Goal: Task Accomplishment & Management: Manage account settings

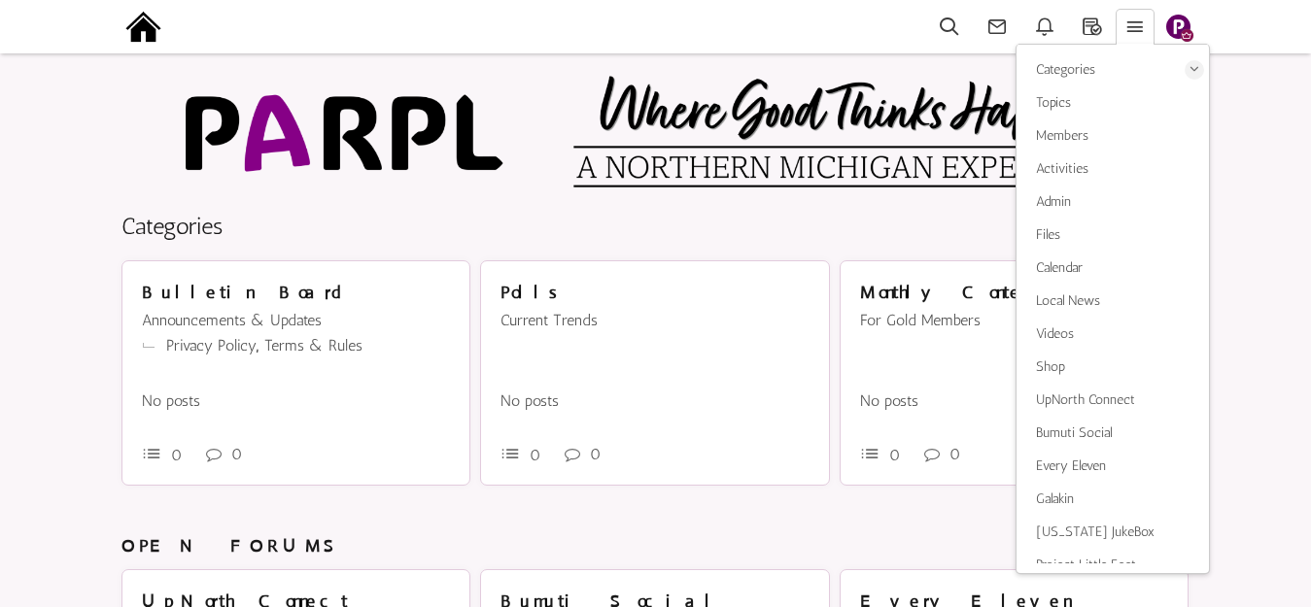
click at [1182, 29] on img "button" at bounding box center [1178, 27] width 24 height 24
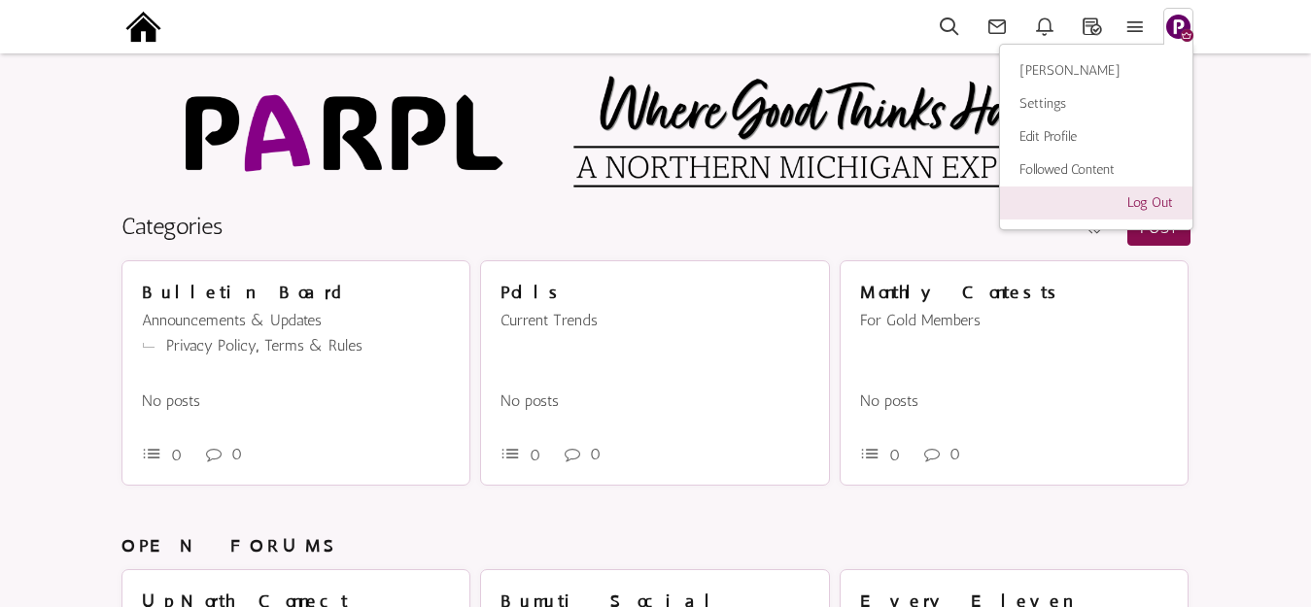
click at [1153, 202] on link "Log Out" at bounding box center [1096, 203] width 192 height 33
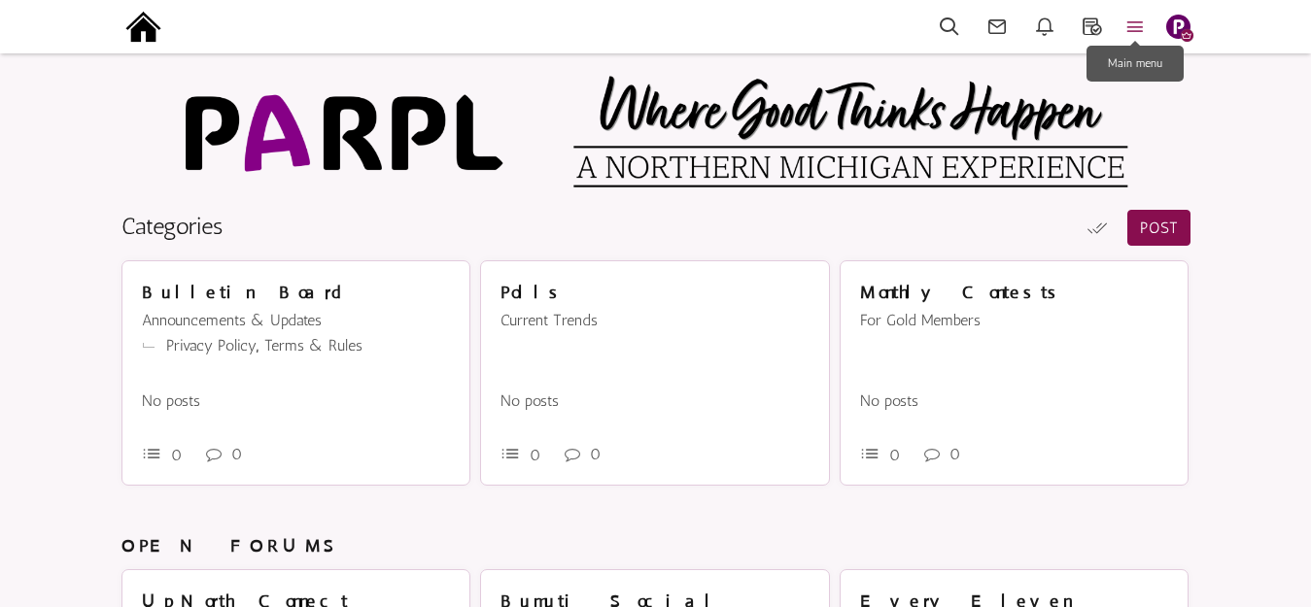
click at [1142, 22] on icon at bounding box center [1135, 27] width 43 height 22
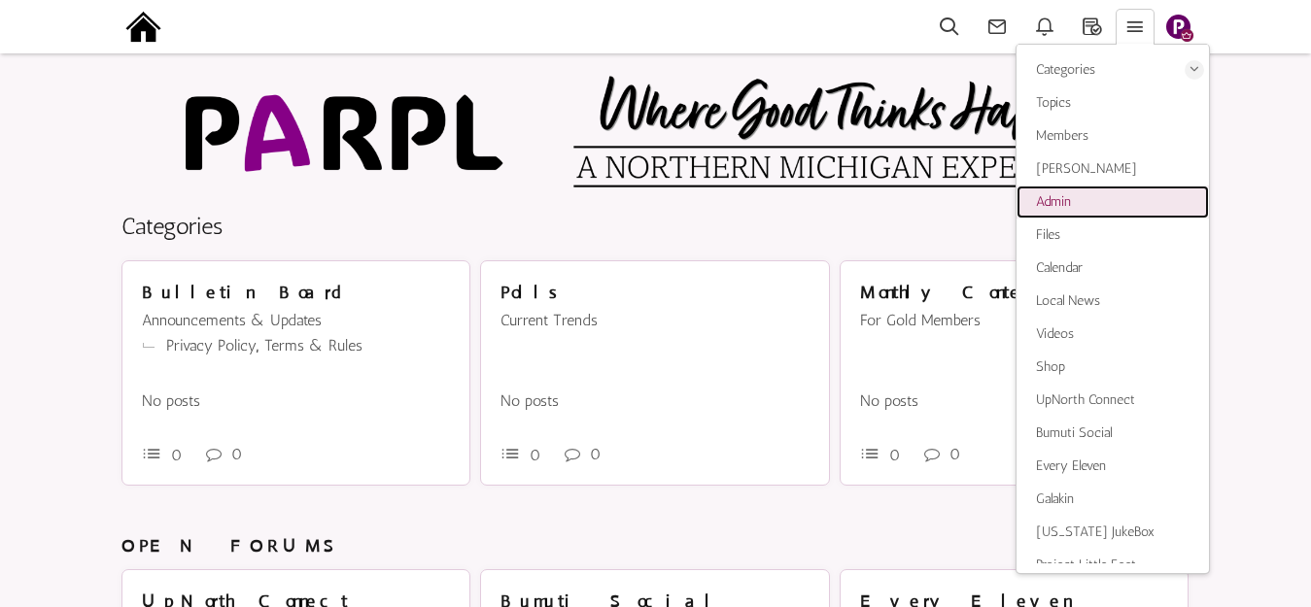
click at [1055, 199] on span "Admin" at bounding box center [1053, 201] width 35 height 17
click at [1187, 28] on img "button" at bounding box center [1178, 27] width 24 height 24
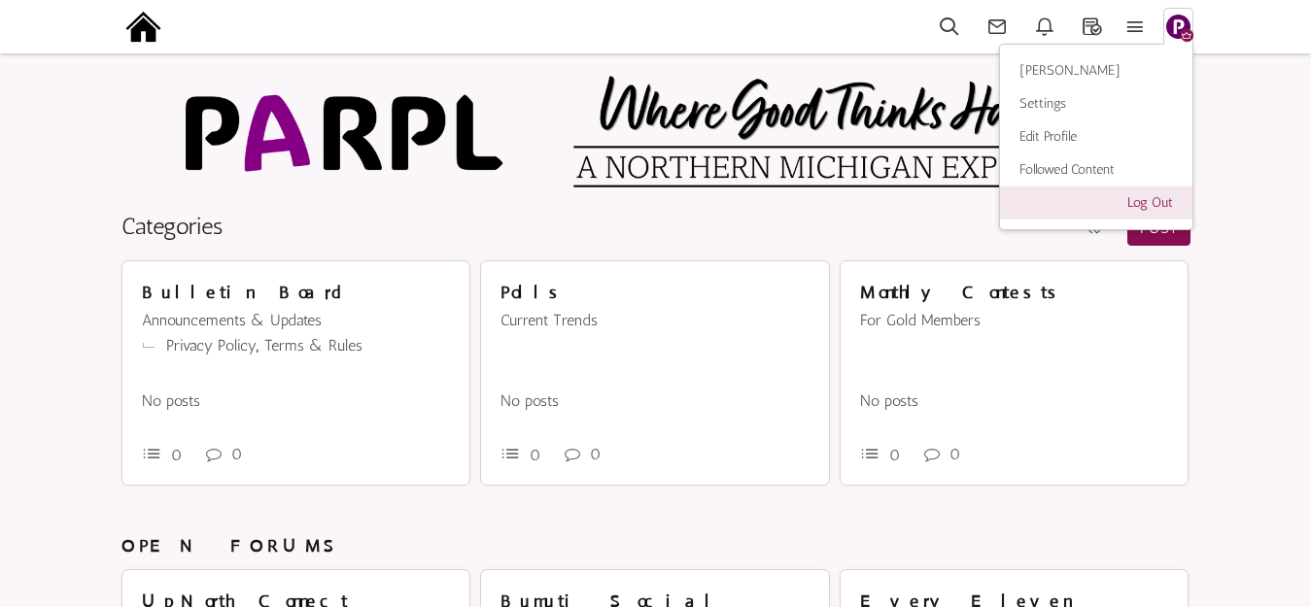
click at [1157, 203] on link "Log Out" at bounding box center [1096, 203] width 192 height 33
